Goal: Transaction & Acquisition: Purchase product/service

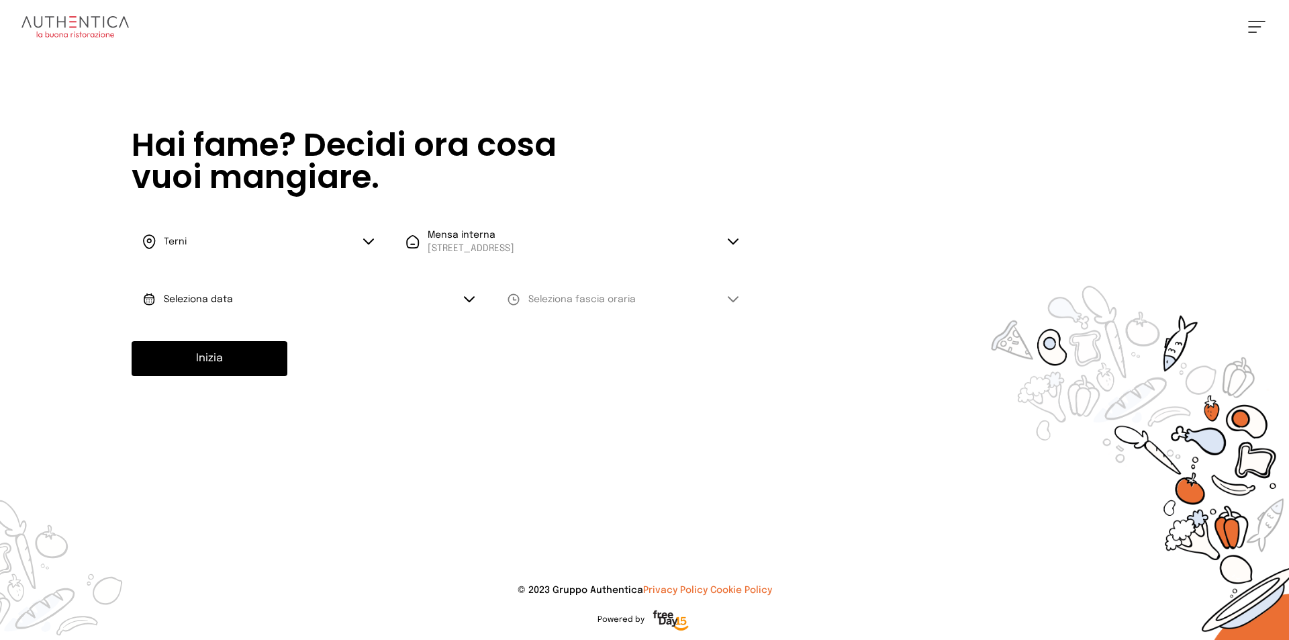
click at [250, 297] on button "Seleziona data" at bounding box center [309, 299] width 354 height 40
click at [238, 334] on li "[DATE], [DATE]" at bounding box center [309, 336] width 354 height 35
click at [556, 299] on span "Seleziona fascia oraria" at bounding box center [581, 299] width 107 height 9
drag, startPoint x: 552, startPoint y: 338, endPoint x: 505, endPoint y: 332, distance: 47.4
click at [551, 338] on span "Pranzo" at bounding box center [544, 336] width 32 height 13
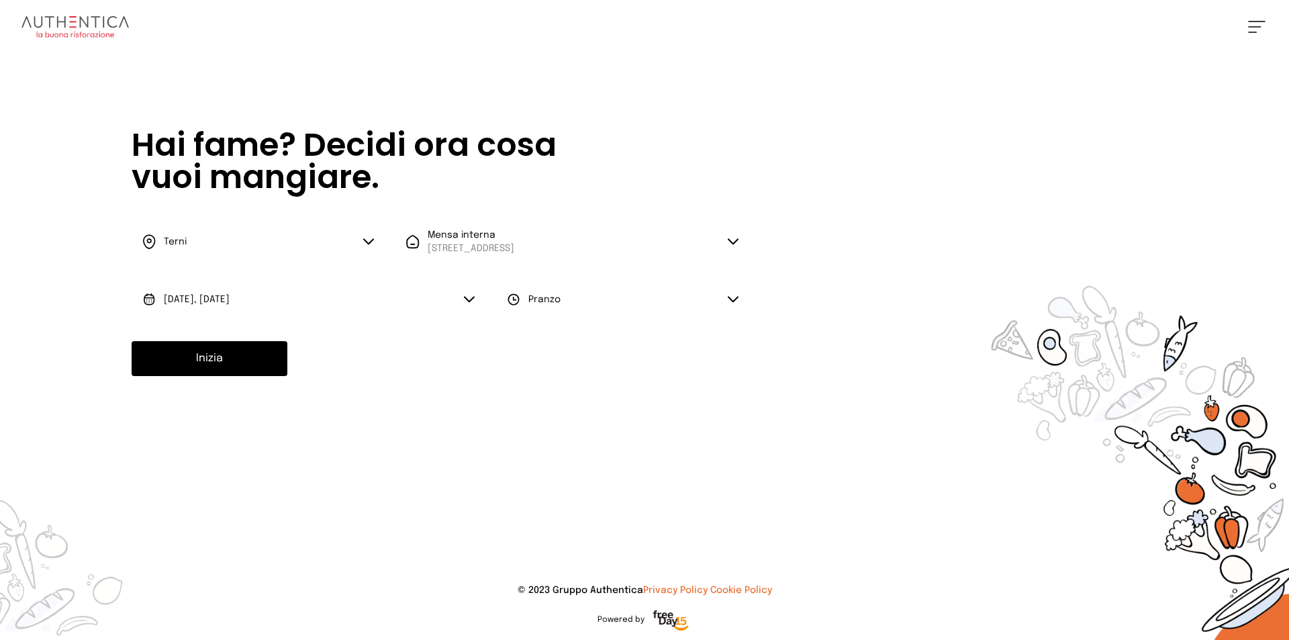
click at [245, 363] on button "Inizia" at bounding box center [210, 358] width 156 height 35
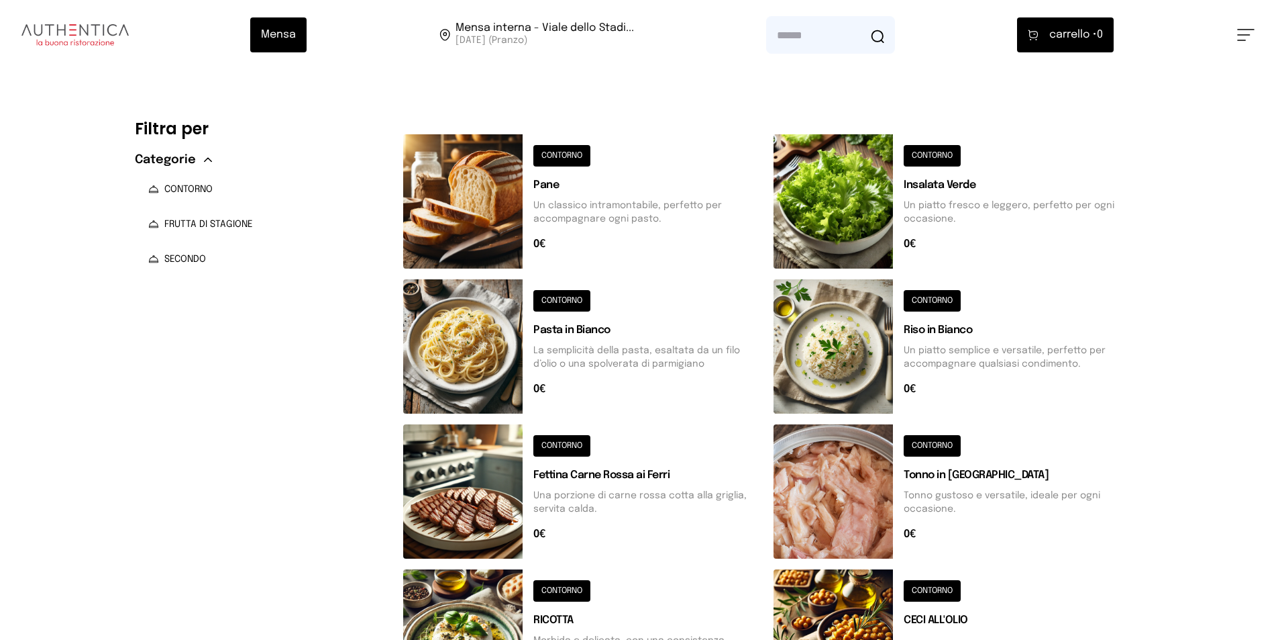
click at [564, 157] on button at bounding box center [583, 201] width 360 height 134
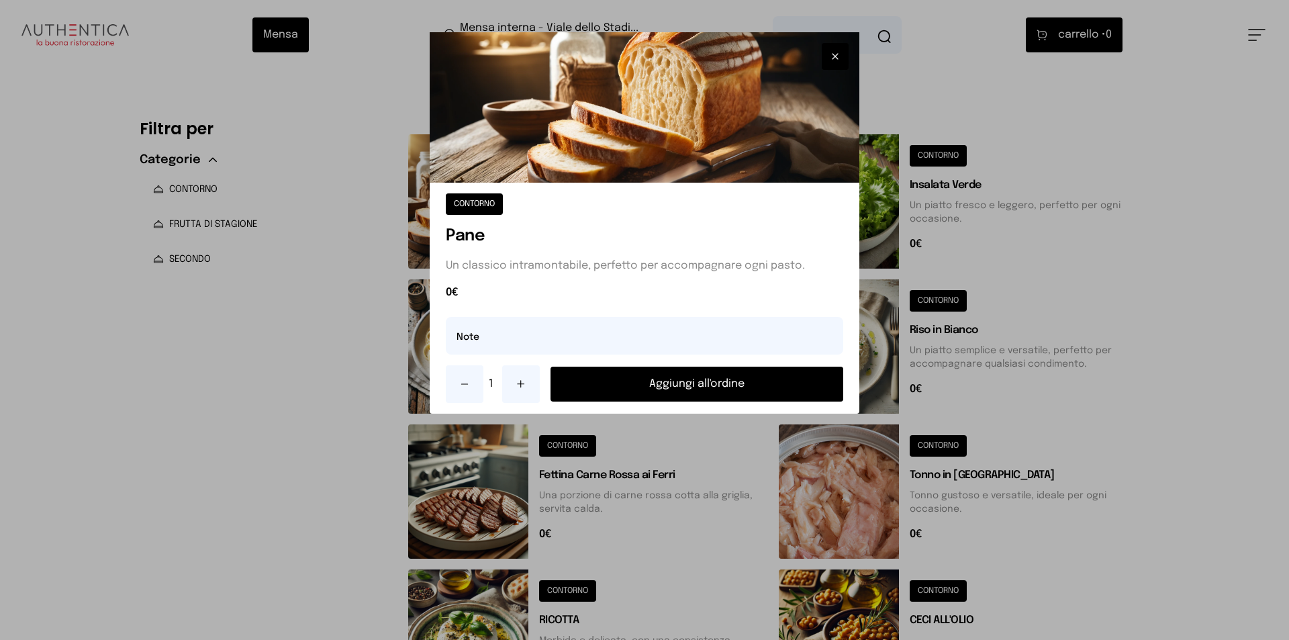
click at [632, 395] on button "Aggiungi all'ordine" at bounding box center [696, 383] width 293 height 35
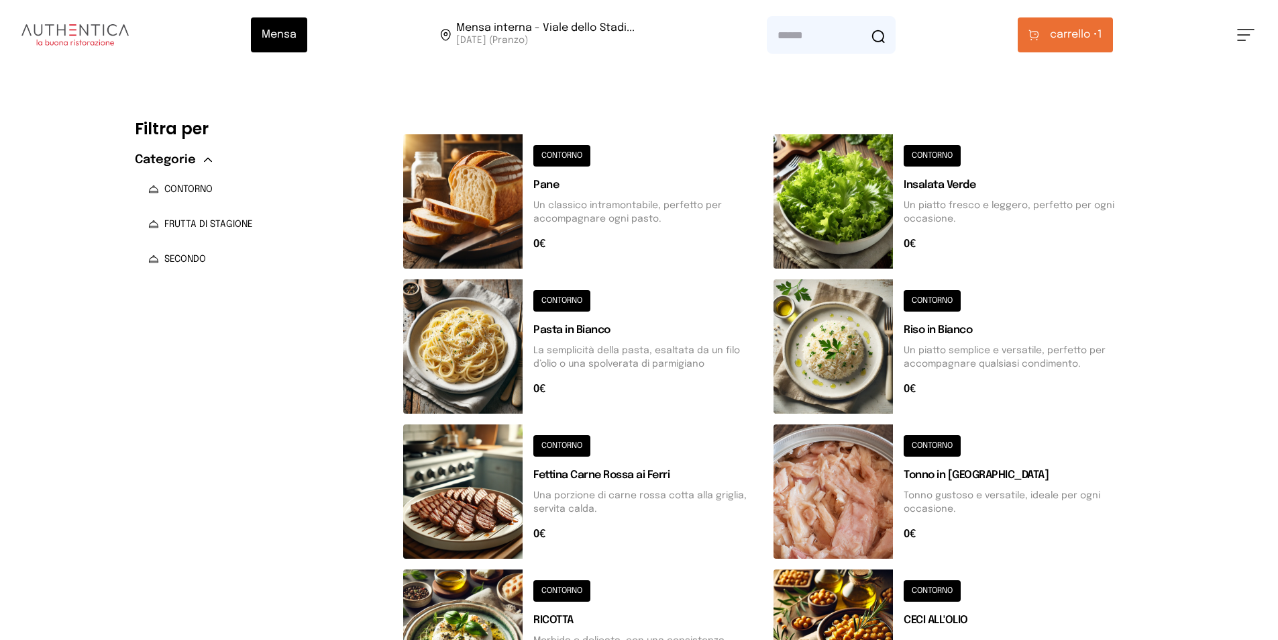
click at [572, 443] on button at bounding box center [583, 491] width 360 height 134
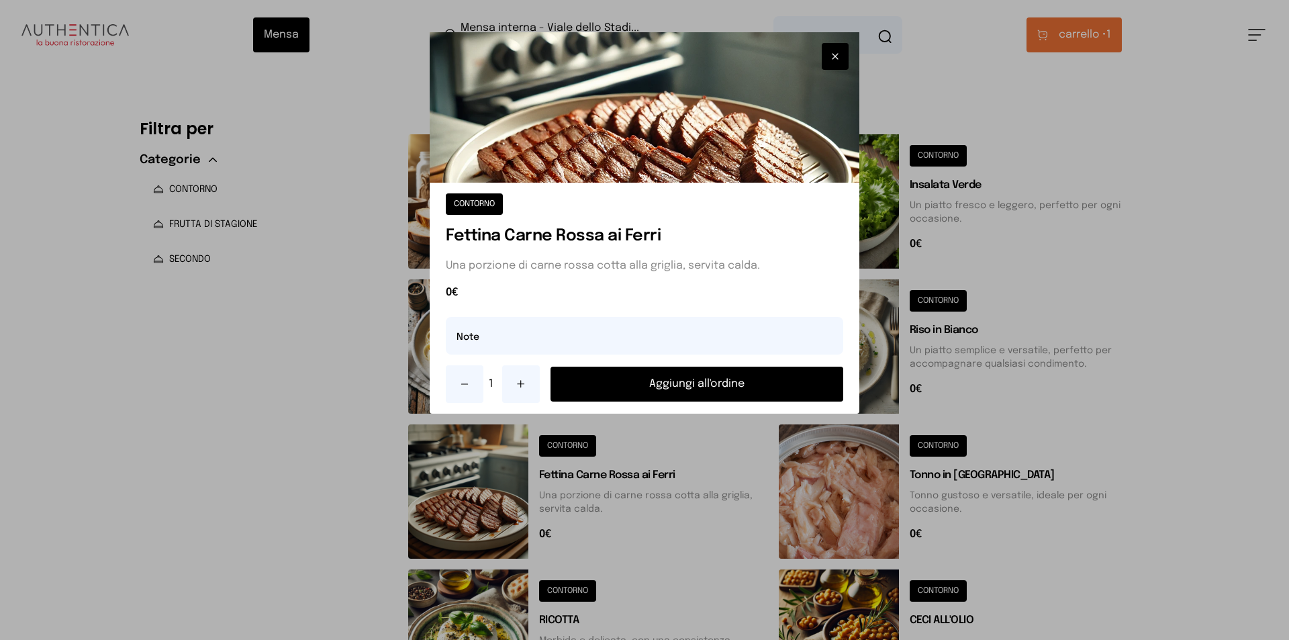
click at [641, 379] on button "Aggiungi all'ordine" at bounding box center [696, 383] width 293 height 35
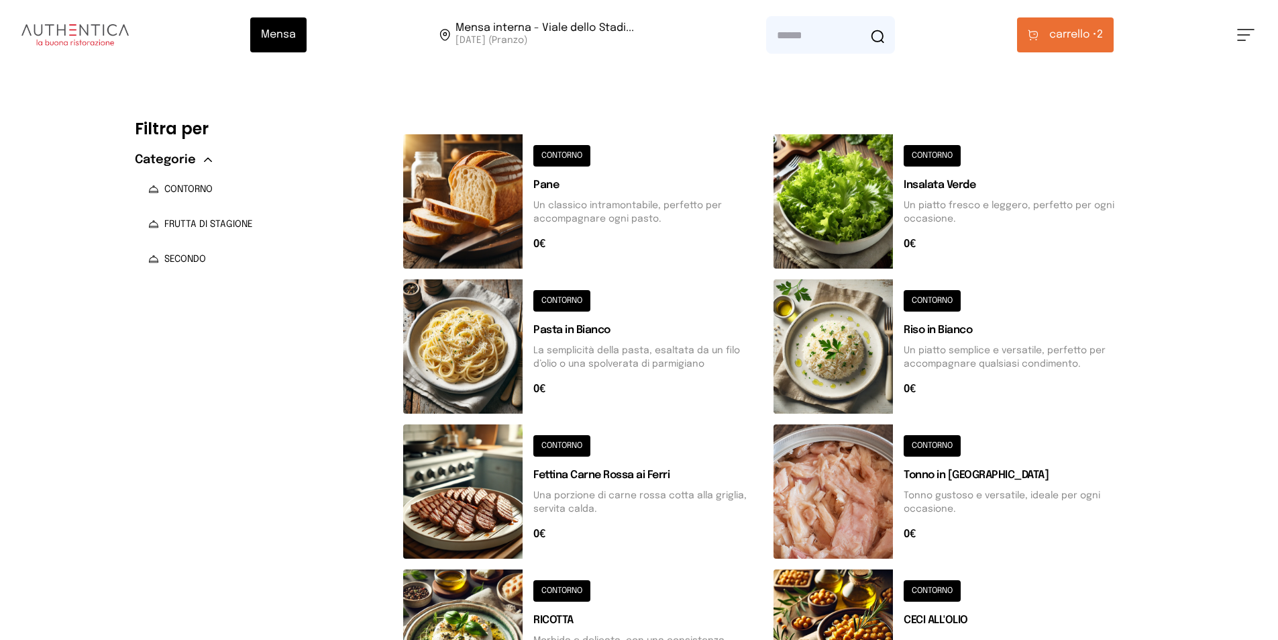
click at [942, 148] on button at bounding box center [954, 201] width 360 height 134
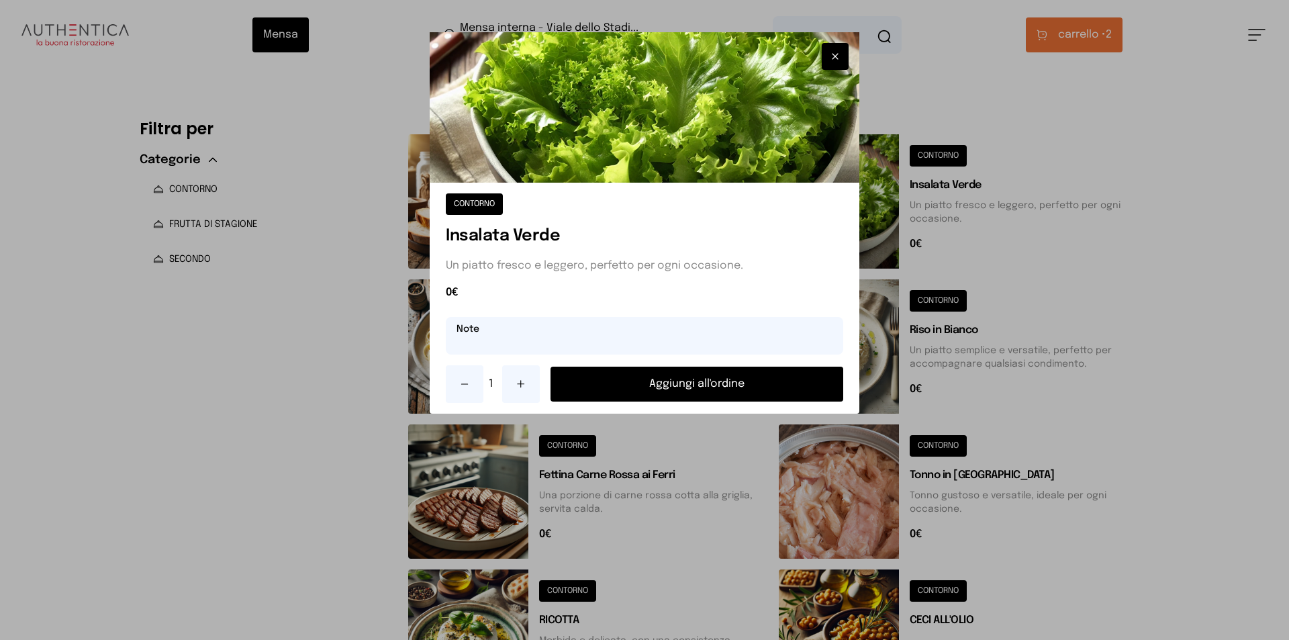
click at [498, 333] on input "text" at bounding box center [644, 336] width 397 height 38
type input "*"
click at [464, 379] on icon at bounding box center [464, 384] width 11 height 11
click at [464, 387] on icon at bounding box center [464, 384] width 11 height 11
click at [1210, 272] on div at bounding box center [644, 320] width 1289 height 640
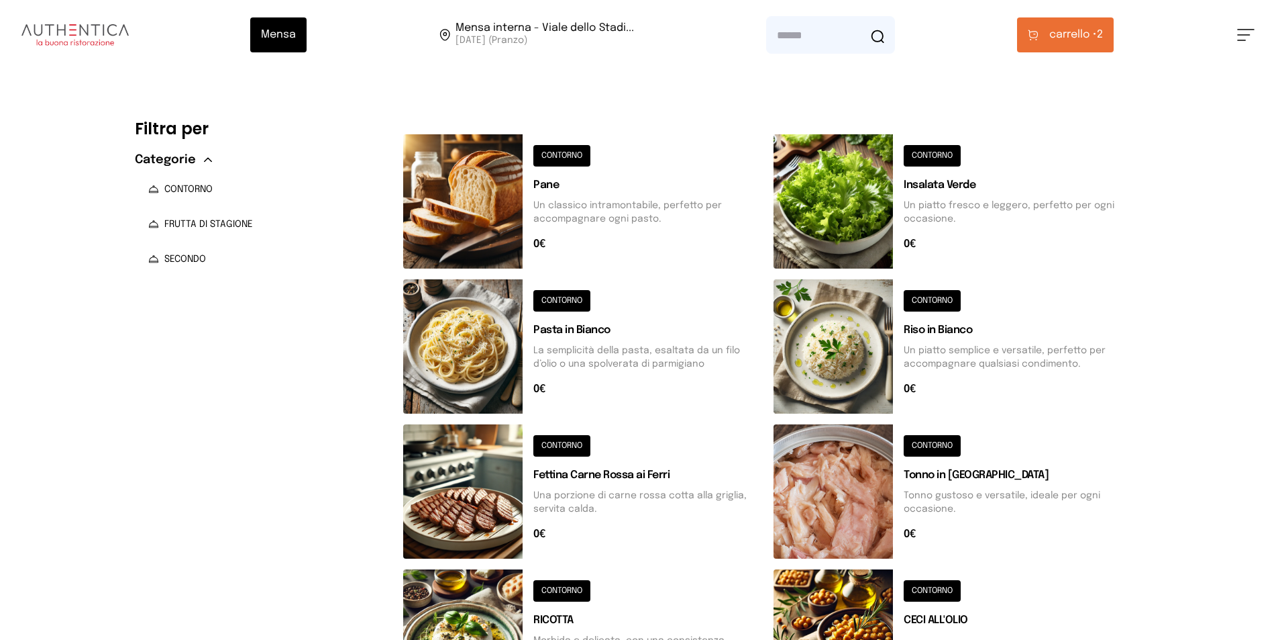
click at [928, 587] on button at bounding box center [954, 636] width 360 height 134
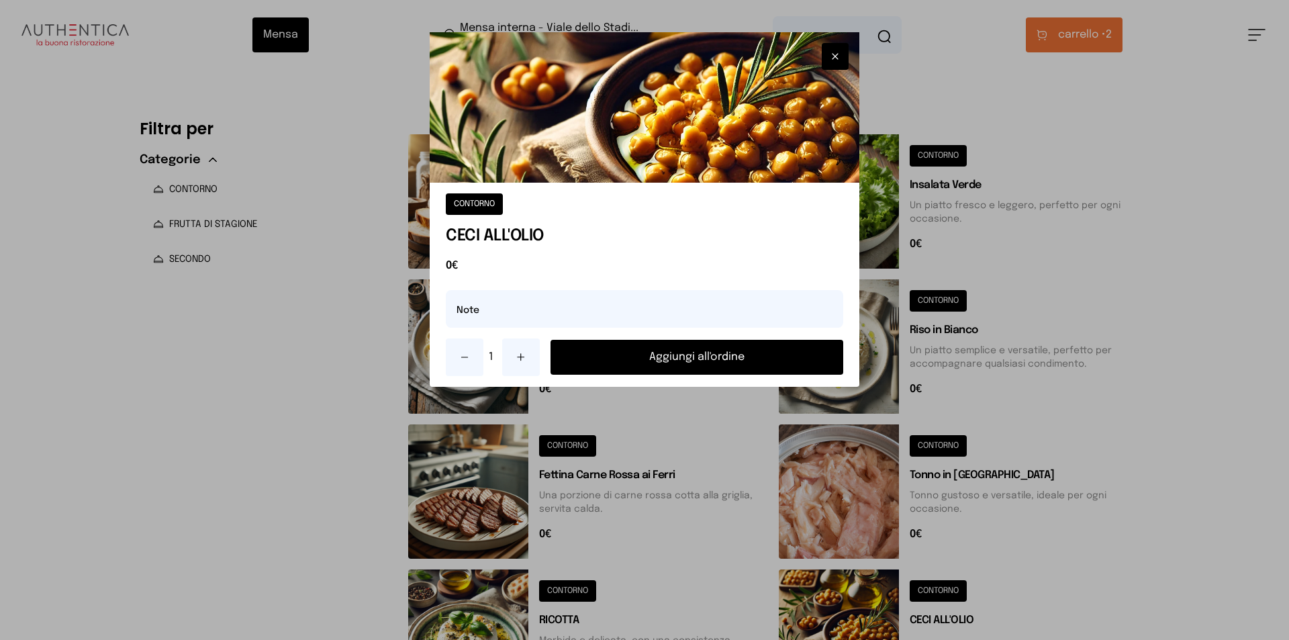
click at [674, 357] on button "Aggiungi all'ordine" at bounding box center [696, 357] width 293 height 35
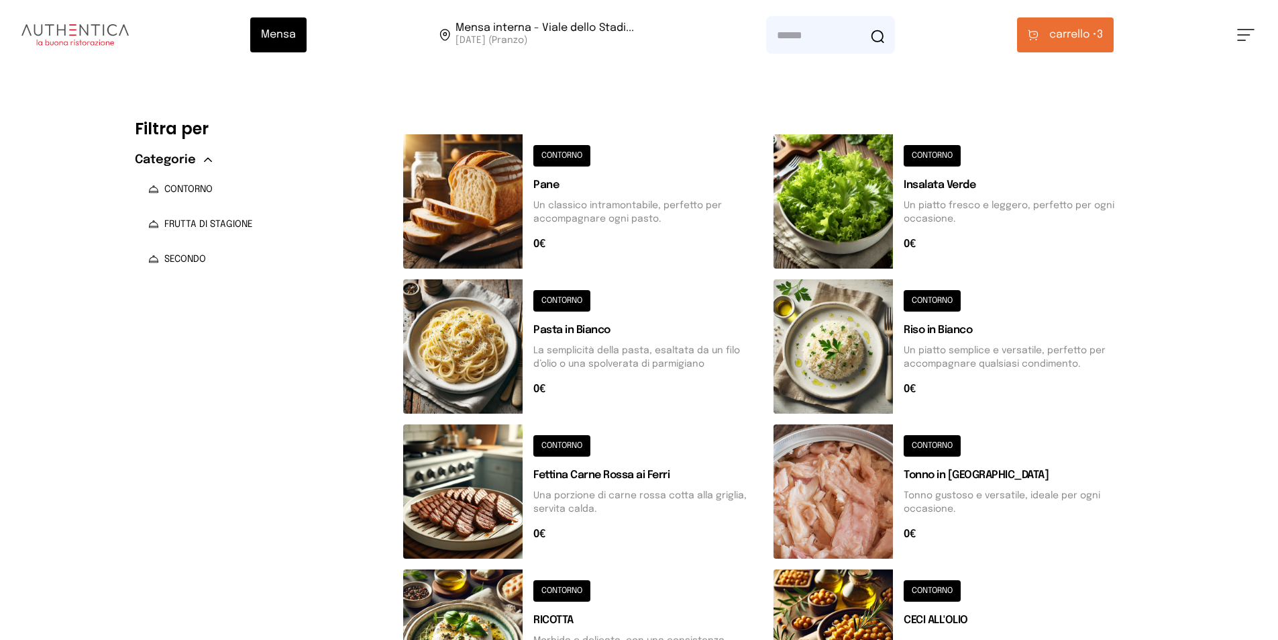
click at [1072, 37] on span "carrello •" at bounding box center [1074, 35] width 48 height 16
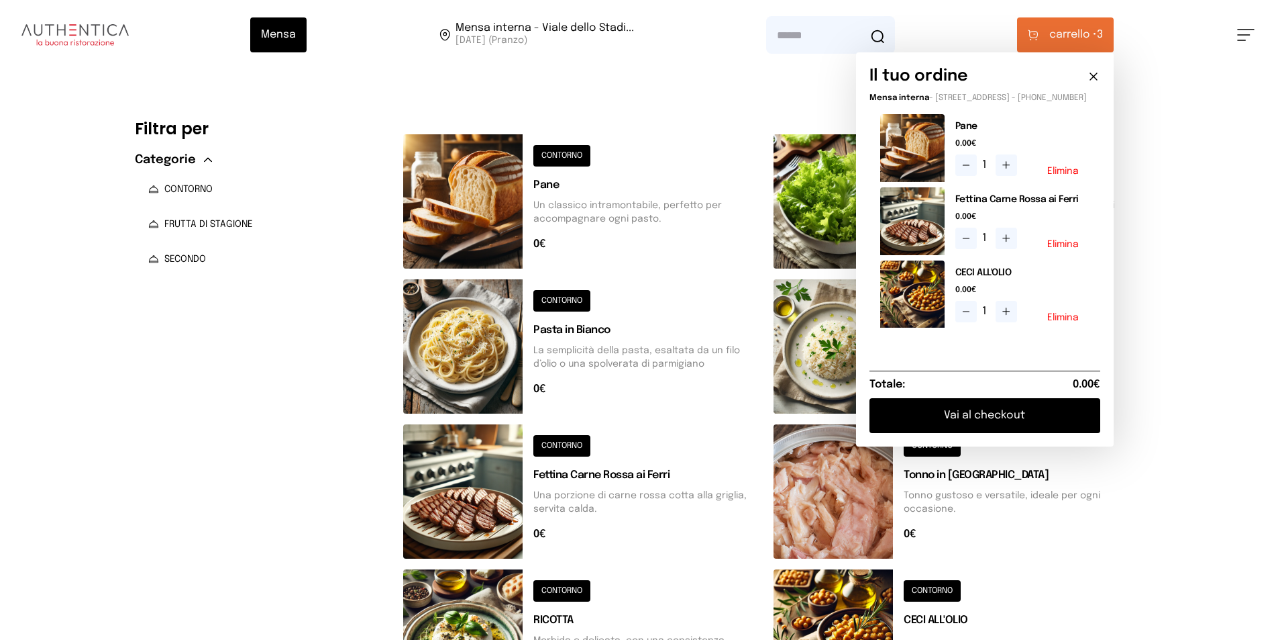
click at [977, 430] on button "Vai al checkout" at bounding box center [985, 415] width 231 height 35
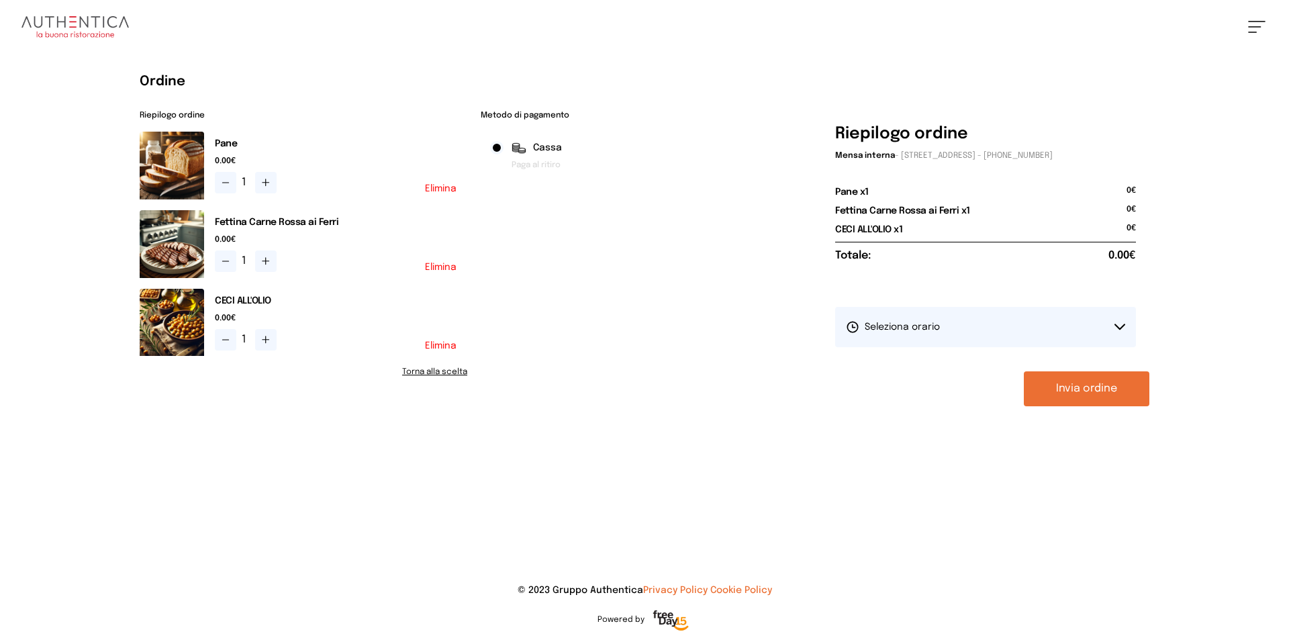
click at [958, 332] on button "Seleziona orario" at bounding box center [985, 327] width 301 height 40
click at [944, 366] on li "1° Turno (13:00 - 15:00)" at bounding box center [985, 364] width 301 height 35
click at [1089, 395] on button "Invia ordine" at bounding box center [1086, 388] width 126 height 35
